Goal: Information Seeking & Learning: Learn about a topic

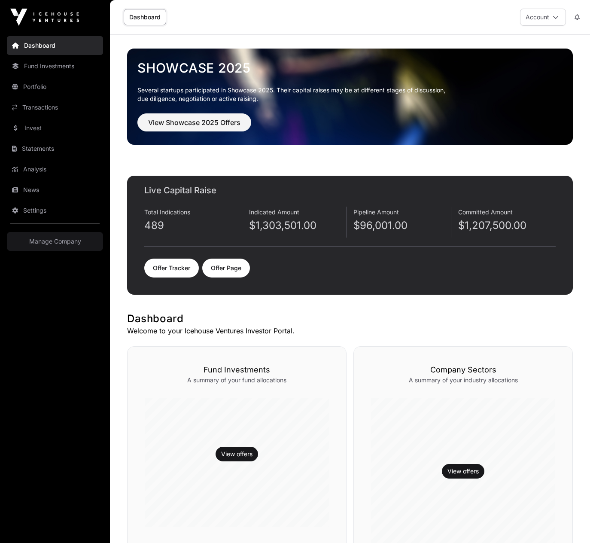
click at [277, 227] on p "$1,303,501.00" at bounding box center [297, 226] width 97 height 14
click at [488, 224] on p "$1,207,500.00" at bounding box center [507, 226] width 98 height 14
click at [192, 271] on link "Offer Tracker" at bounding box center [171, 267] width 55 height 19
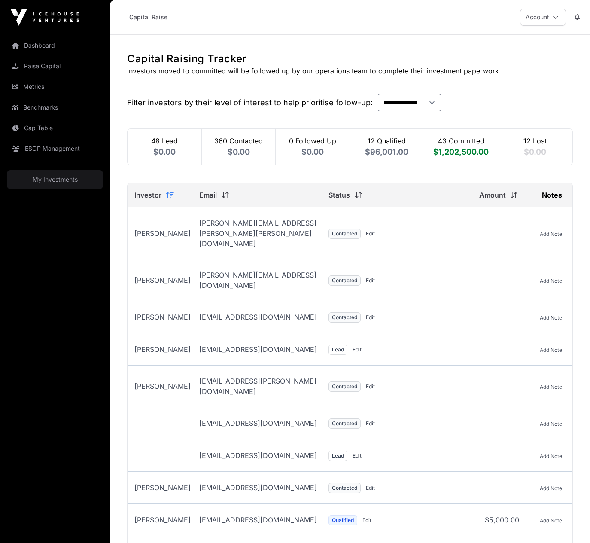
drag, startPoint x: 228, startPoint y: 127, endPoint x: 491, endPoint y: 104, distance: 263.7
click at [491, 104] on div "**********" at bounding box center [350, 103] width 446 height 18
click at [505, 190] on p "Amount" at bounding box center [492, 195] width 27 height 10
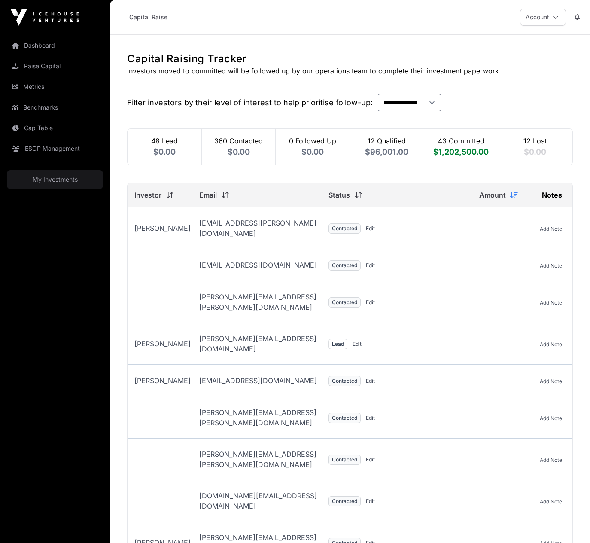
click at [502, 192] on p "Amount" at bounding box center [492, 195] width 27 height 10
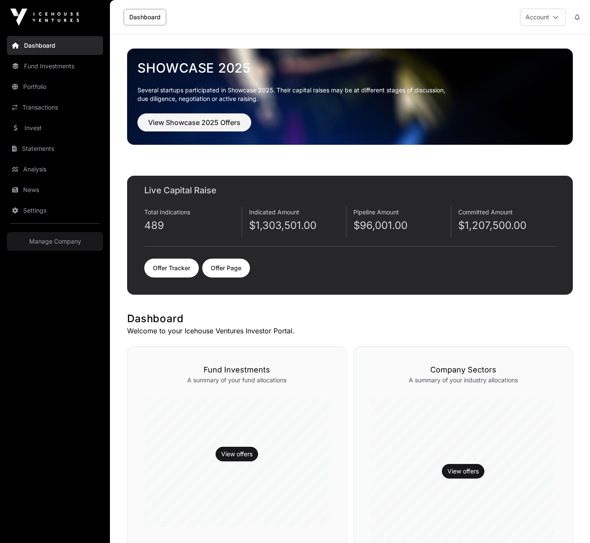
click at [201, 132] on div "Showcase 2025 Several startups participated in Showcase 2025. Their capital rai…" at bounding box center [350, 96] width 432 height 84
click at [201, 126] on span "View Showcase 2025 Offers" at bounding box center [194, 122] width 92 height 10
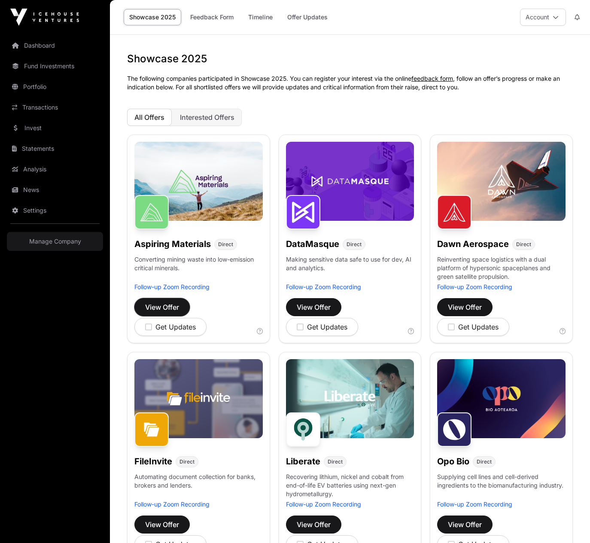
click at [165, 306] on span "View Offer" at bounding box center [162, 307] width 34 height 10
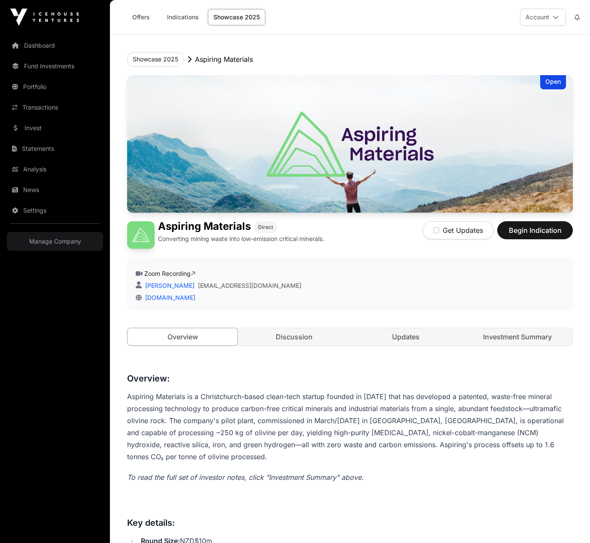
click at [399, 334] on link "Updates" at bounding box center [406, 336] width 110 height 17
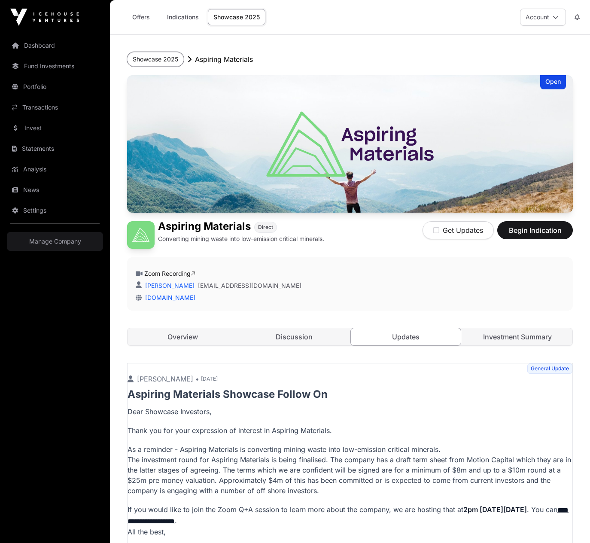
click at [137, 56] on button "Showcase 2025" at bounding box center [155, 59] width 57 height 15
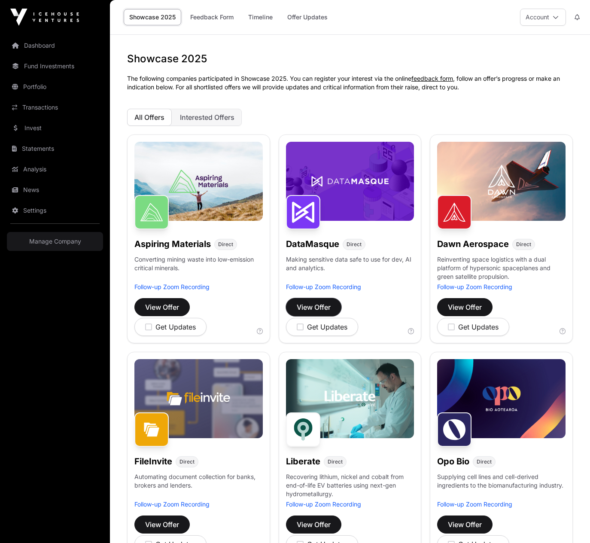
click at [328, 307] on span "View Offer" at bounding box center [314, 307] width 34 height 10
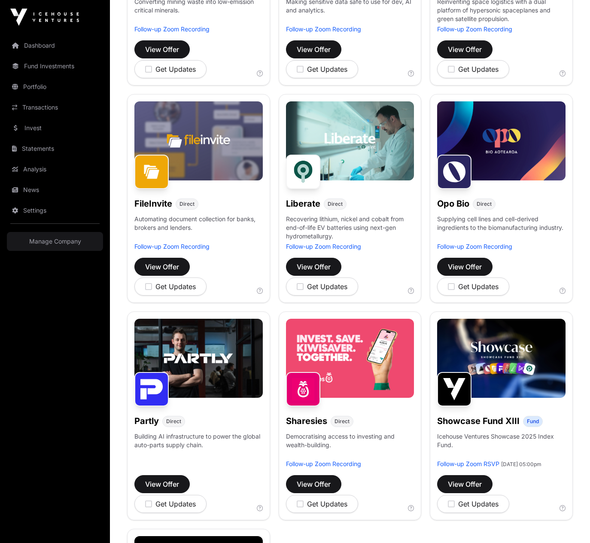
scroll to position [301, 0]
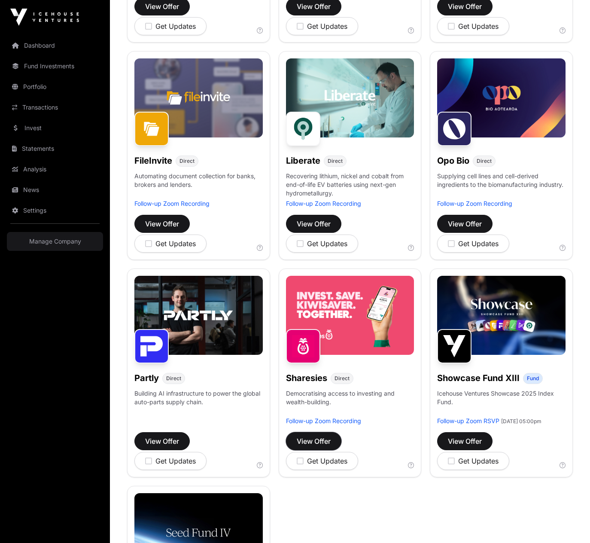
click at [324, 437] on span "View Offer" at bounding box center [314, 441] width 34 height 10
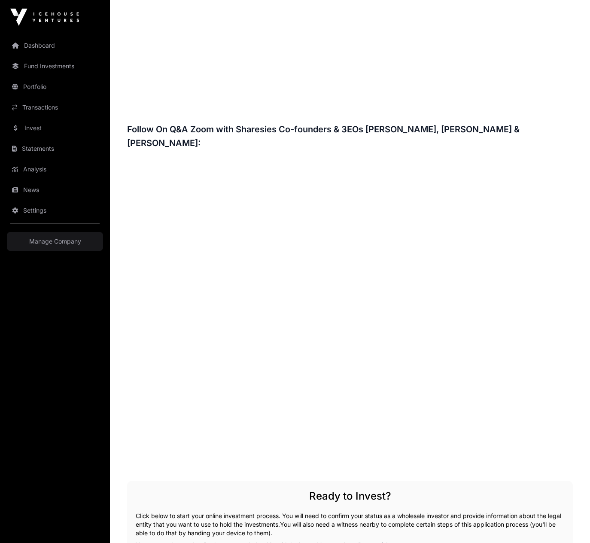
scroll to position [1159, 0]
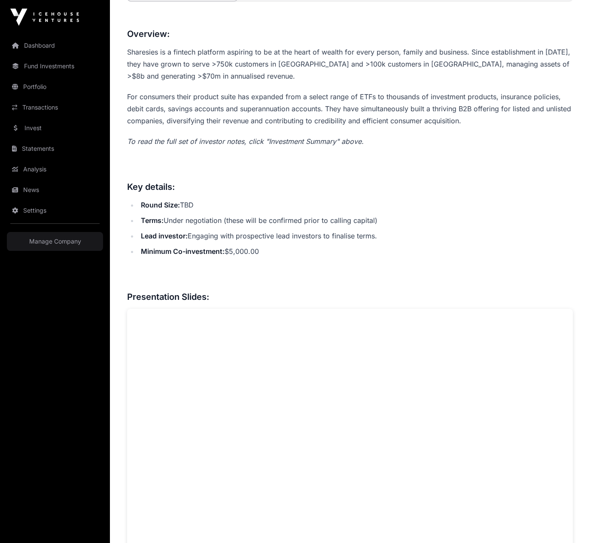
scroll to position [301, 0]
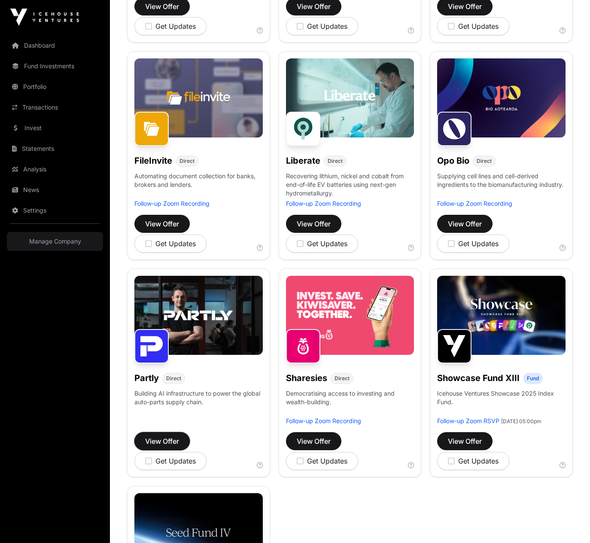
click at [173, 439] on span "View Offer" at bounding box center [162, 441] width 34 height 10
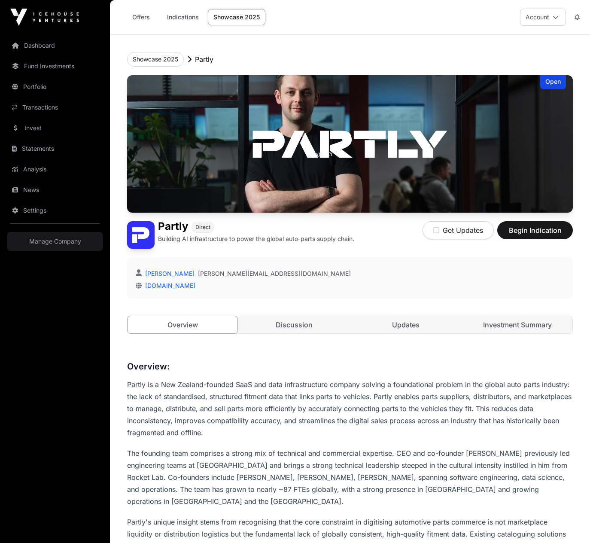
click at [380, 329] on link "Updates" at bounding box center [406, 324] width 110 height 17
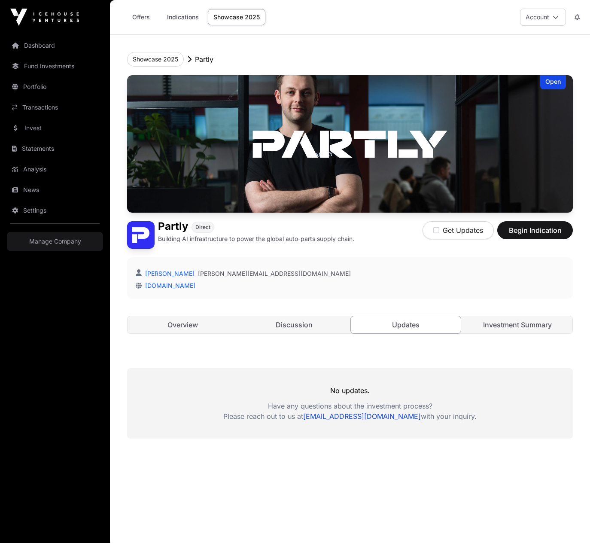
click at [309, 332] on link "Discussion" at bounding box center [294, 324] width 110 height 17
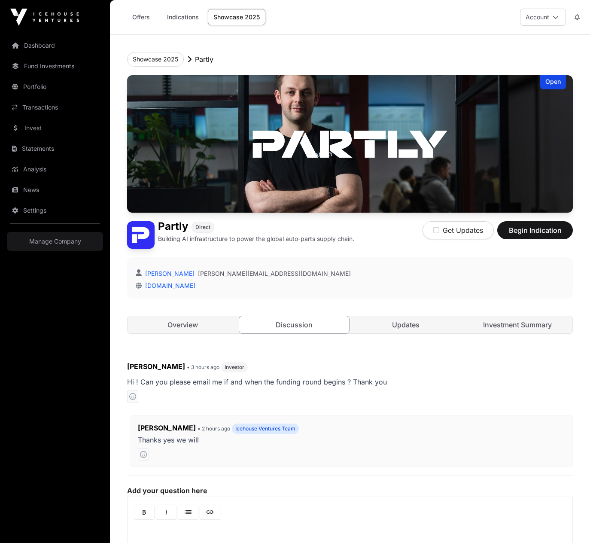
click at [212, 328] on link "Overview" at bounding box center [183, 324] width 110 height 17
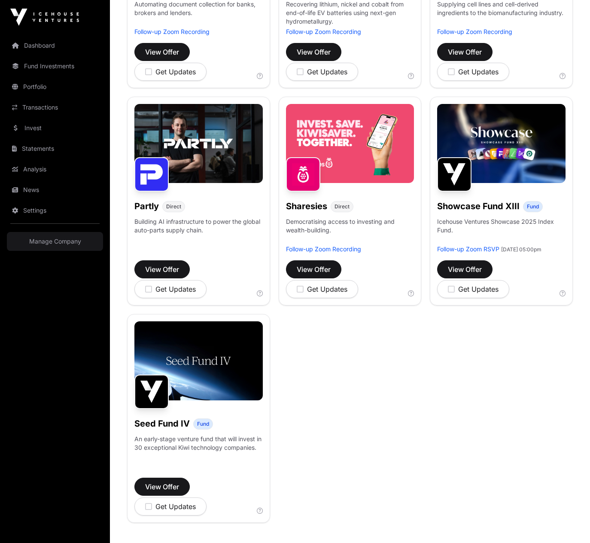
scroll to position [515, 0]
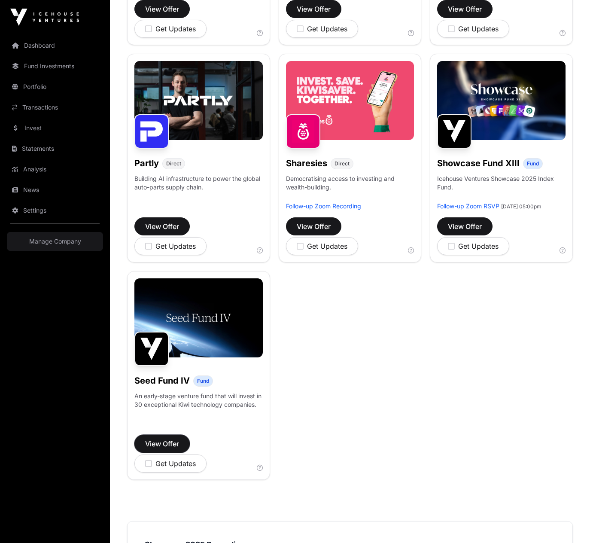
click at [173, 449] on span "View Offer" at bounding box center [162, 443] width 34 height 10
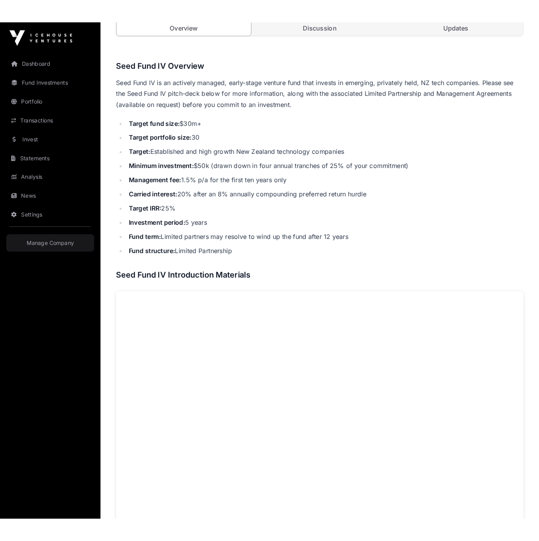
scroll to position [344, 0]
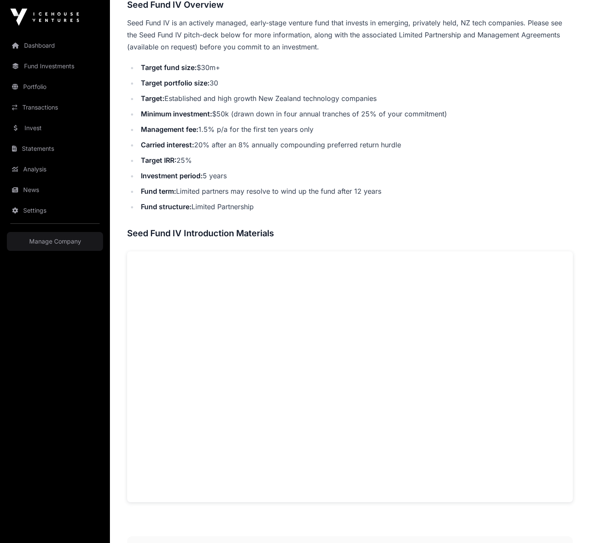
click at [308, 167] on ul "Target fund size: $30m+ Target portfolio size: 30 Target: Established and high …" at bounding box center [350, 136] width 446 height 151
